Goal: Task Accomplishment & Management: Use online tool/utility

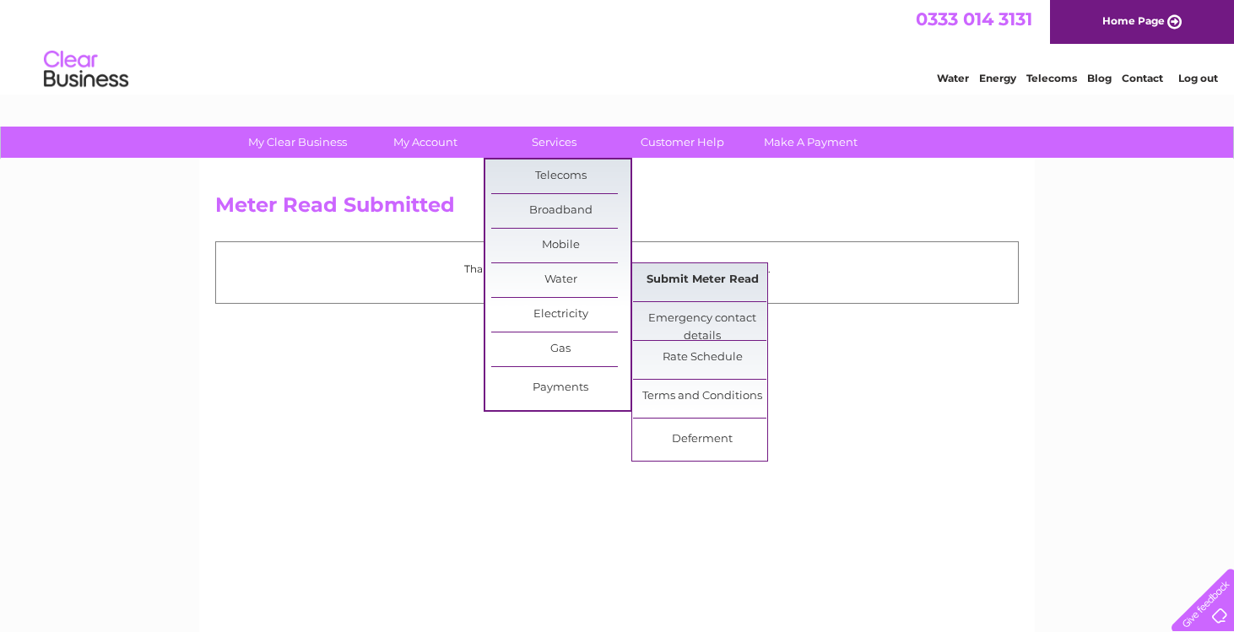
click at [680, 280] on link "Submit Meter Read" at bounding box center [702, 280] width 139 height 34
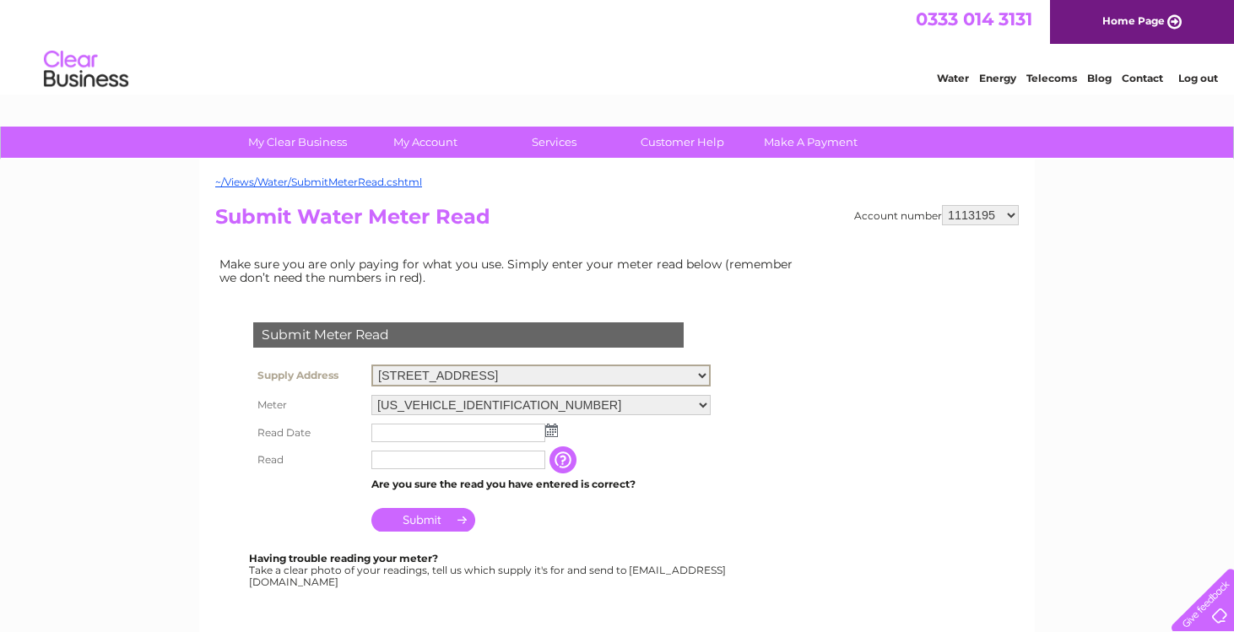
select select "554388"
select select "421225"
click at [500, 424] on input "text" at bounding box center [459, 432] width 176 height 20
click at [552, 428] on img at bounding box center [551, 429] width 13 height 14
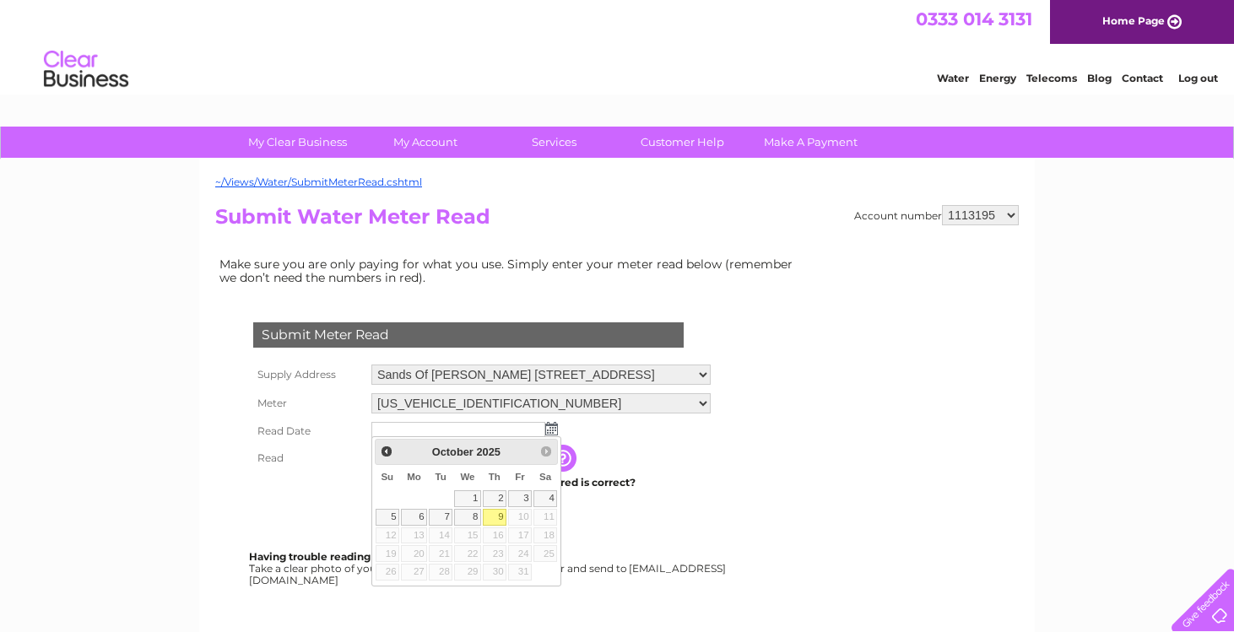
click at [497, 513] on link "9" at bounding box center [495, 517] width 24 height 17
type input "2025/10/09"
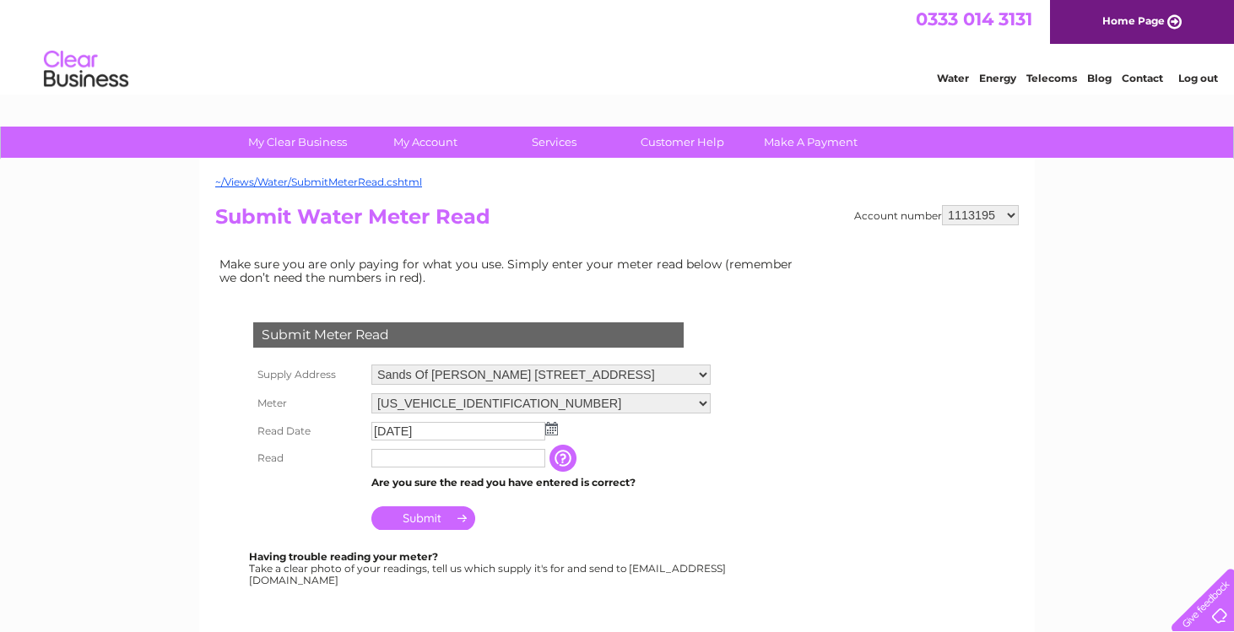
click at [441, 450] on input "text" at bounding box center [458, 458] width 174 height 19
type input "3656"
click at [414, 516] on input "Submit" at bounding box center [423, 520] width 104 height 24
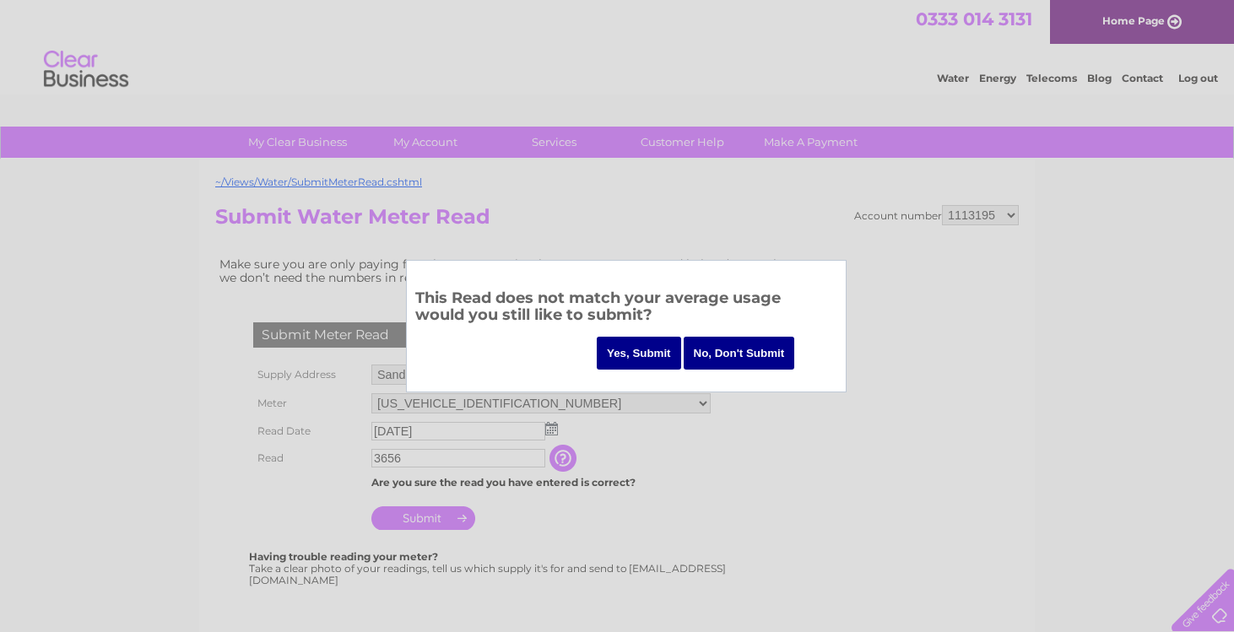
click at [641, 354] on input "Yes, Submit" at bounding box center [639, 353] width 84 height 33
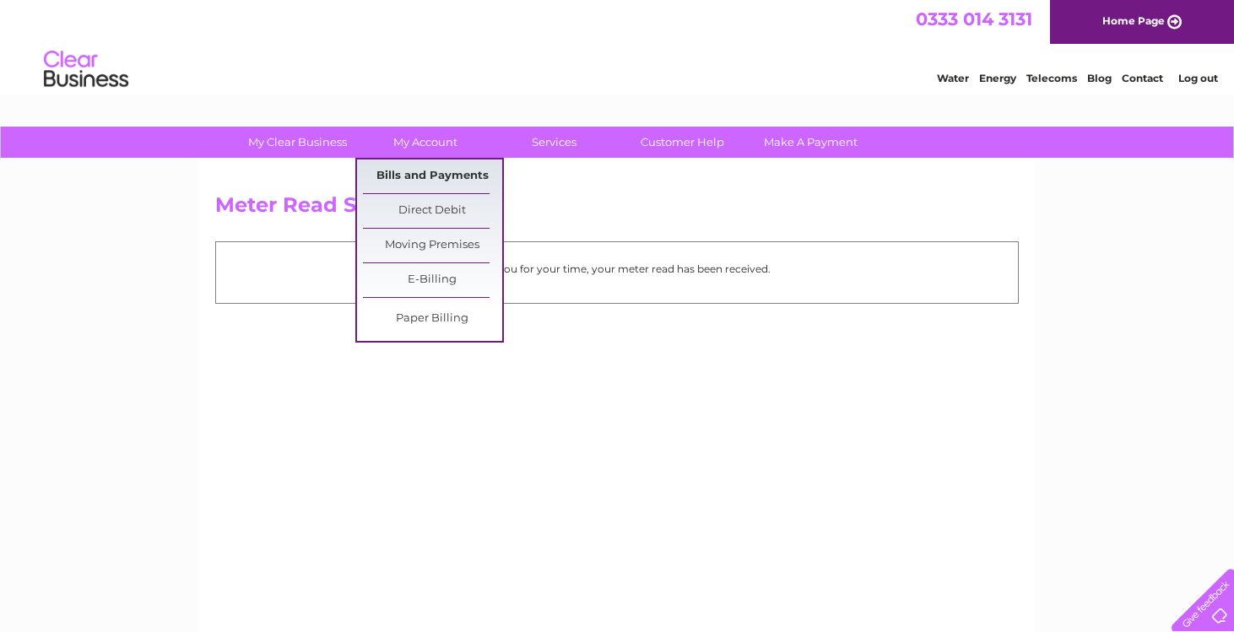
click at [429, 172] on link "Bills and Payments" at bounding box center [432, 176] width 139 height 34
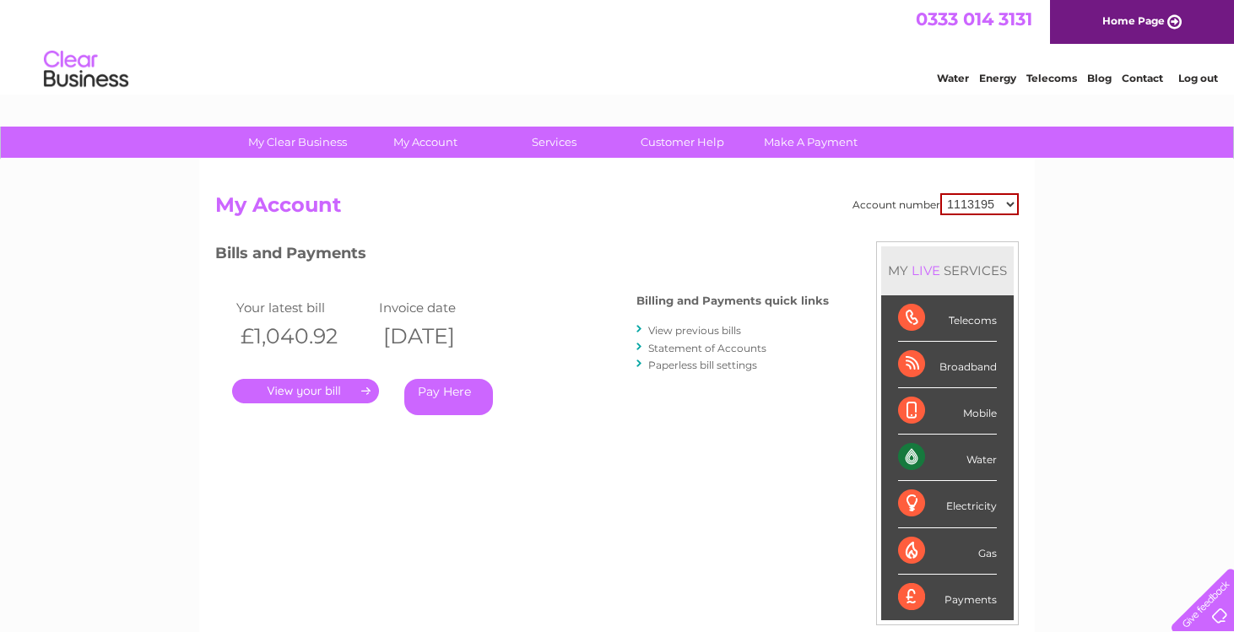
click at [320, 386] on link "." at bounding box center [305, 391] width 147 height 24
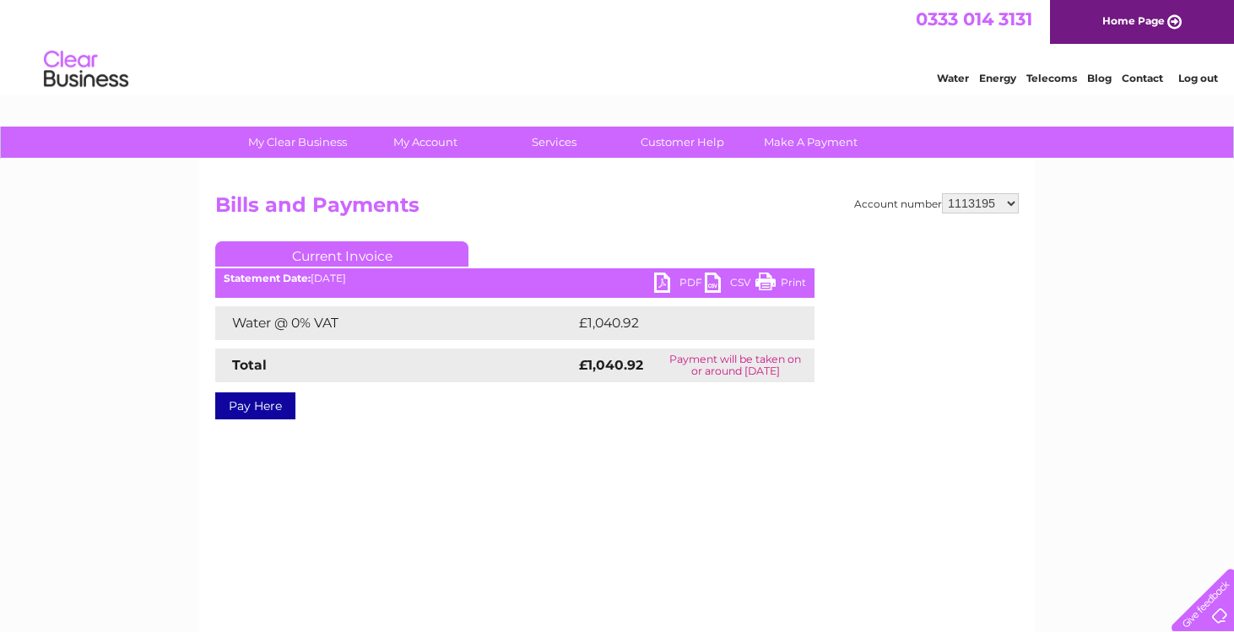
click at [673, 281] on link "PDF" at bounding box center [679, 285] width 51 height 24
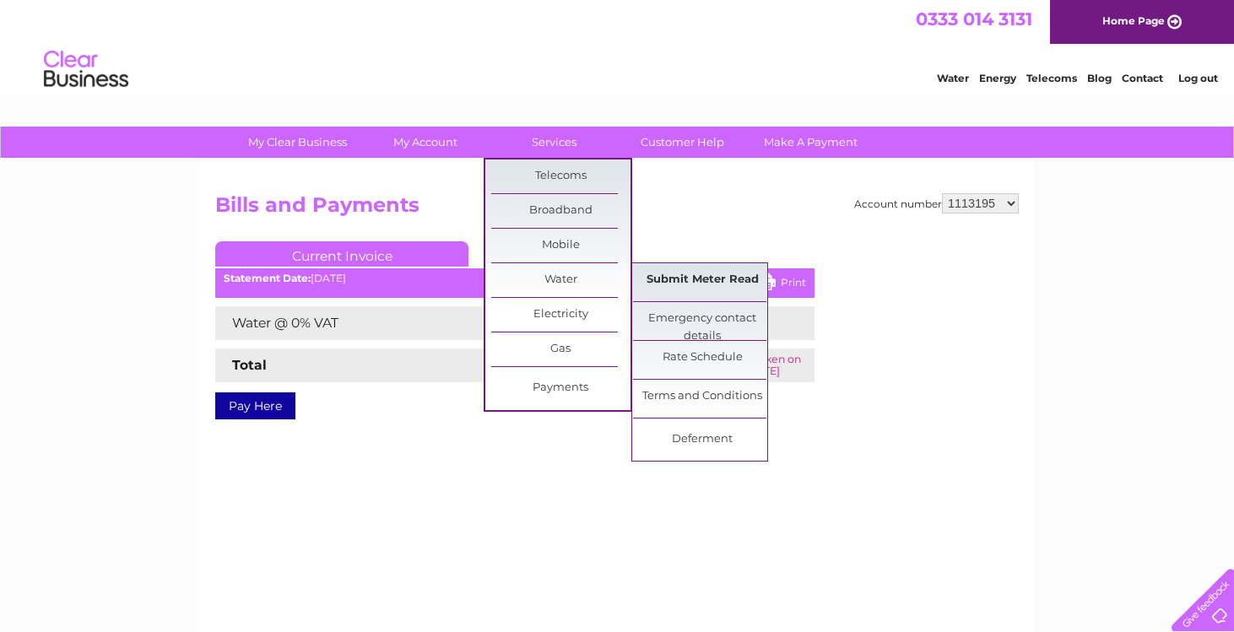
click at [700, 281] on link "Submit Meter Read" at bounding box center [702, 280] width 139 height 34
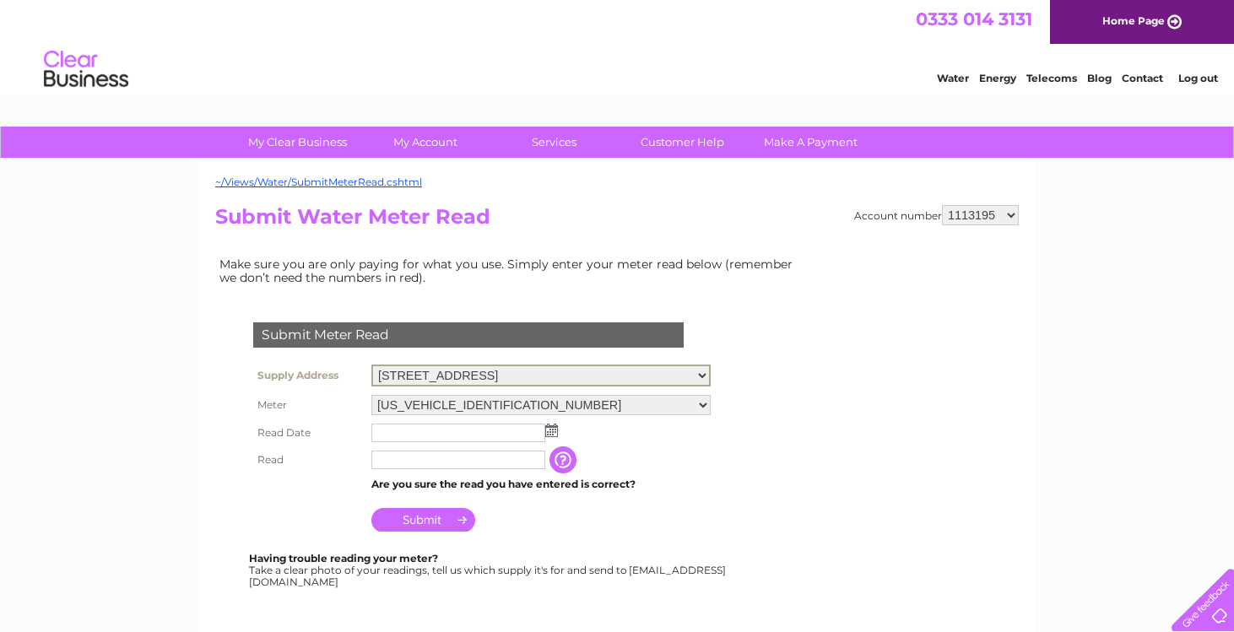
select select "554388"
click at [552, 422] on img at bounding box center [551, 429] width 13 height 14
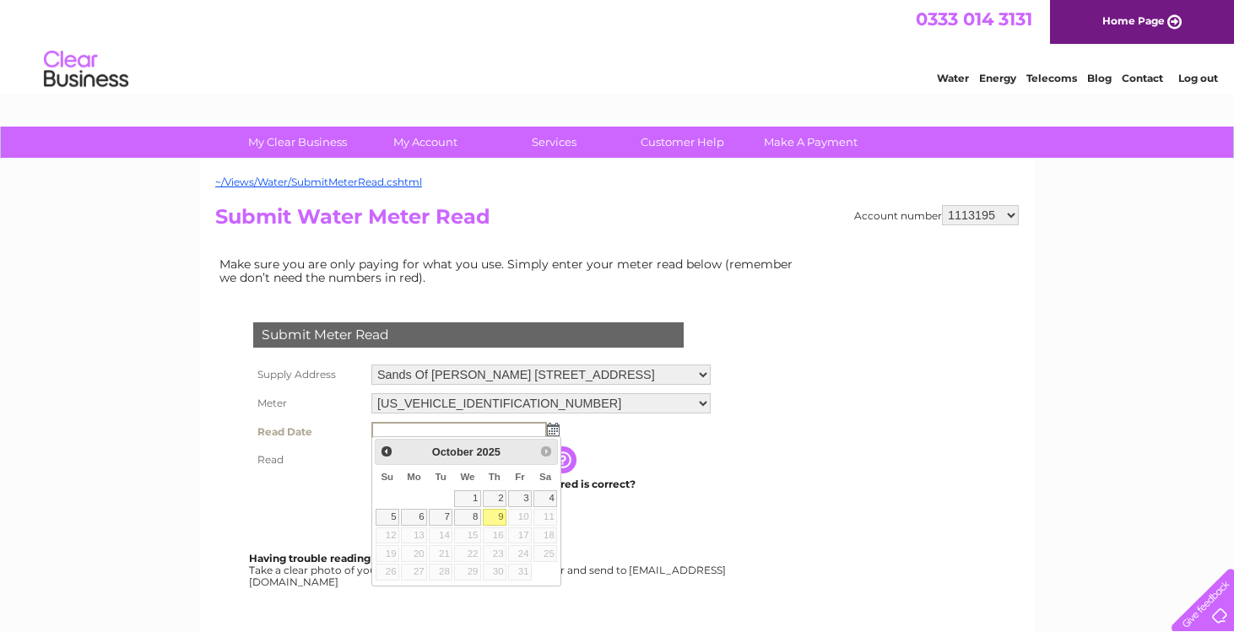
click at [495, 523] on link "9" at bounding box center [495, 517] width 24 height 17
type input "2025/10/09"
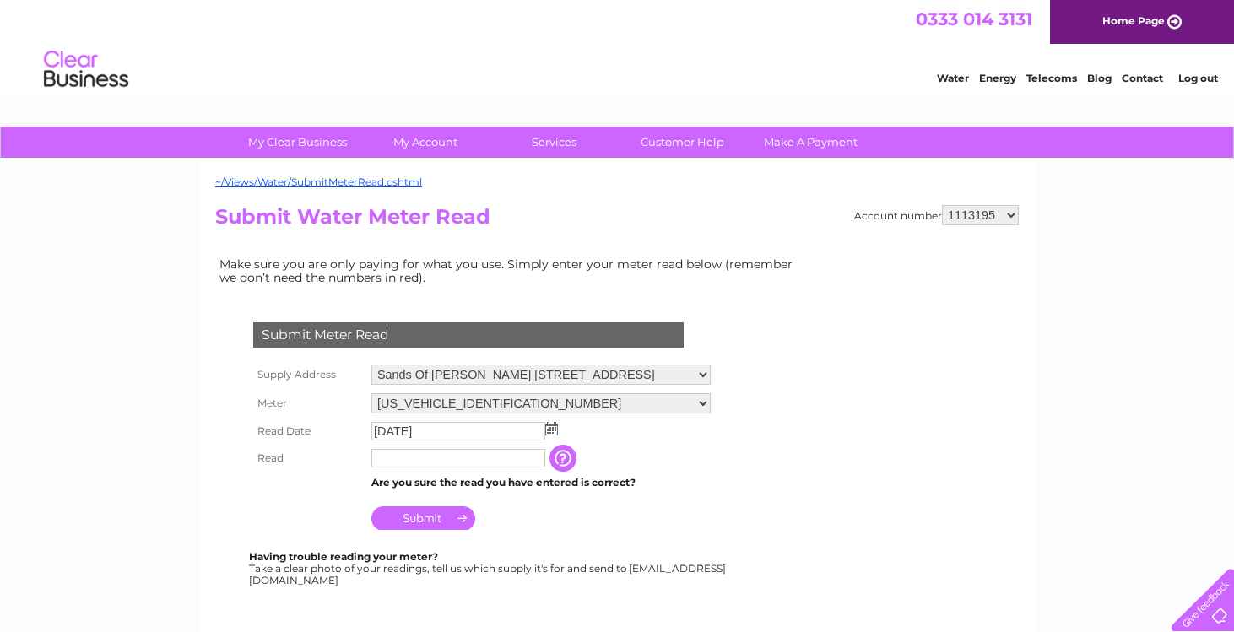
click at [463, 459] on input "text" at bounding box center [458, 458] width 174 height 19
type input "22422"
click at [408, 522] on input "Submit" at bounding box center [423, 520] width 104 height 24
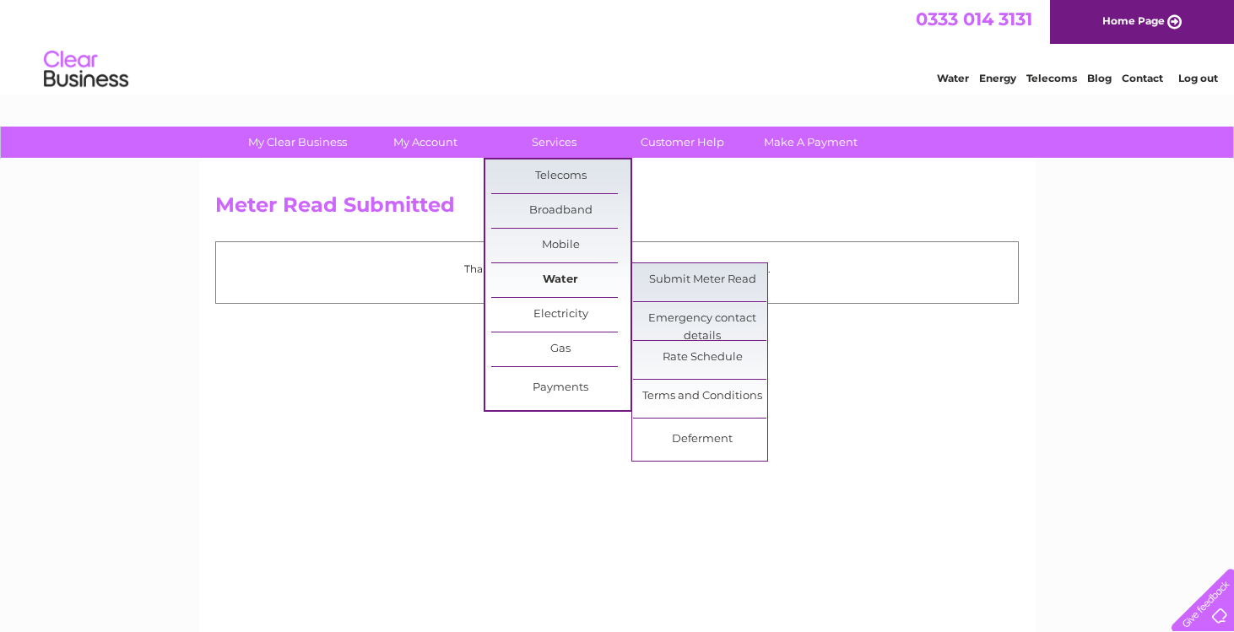
click at [562, 279] on link "Water" at bounding box center [560, 280] width 139 height 34
click at [678, 284] on link "Submit Meter Read" at bounding box center [702, 280] width 139 height 34
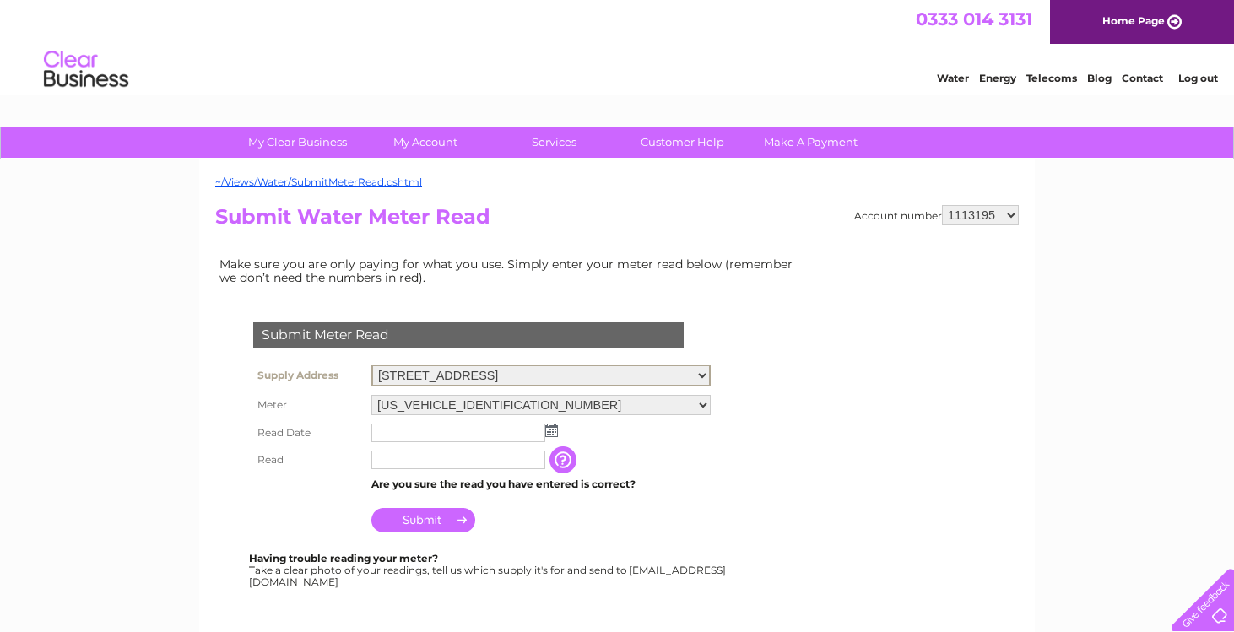
select select "554388"
select select "421224"
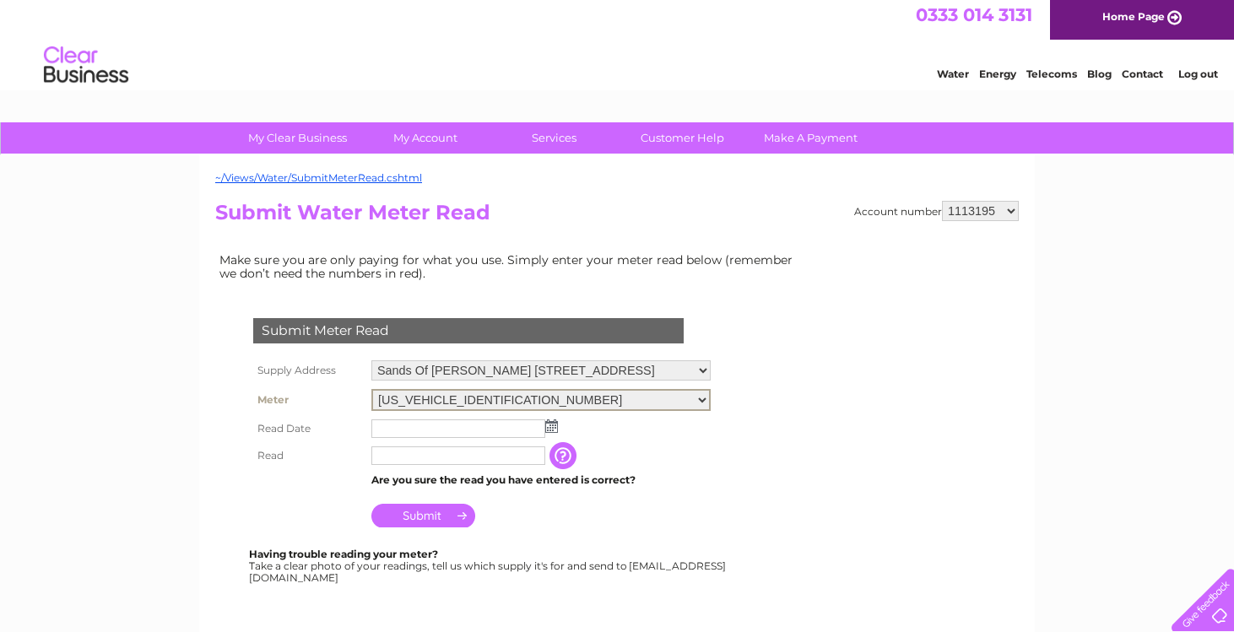
click at [638, 226] on h2 "Submit Water Meter Read" at bounding box center [616, 217] width 803 height 32
